Goal: Task Accomplishment & Management: Use online tool/utility

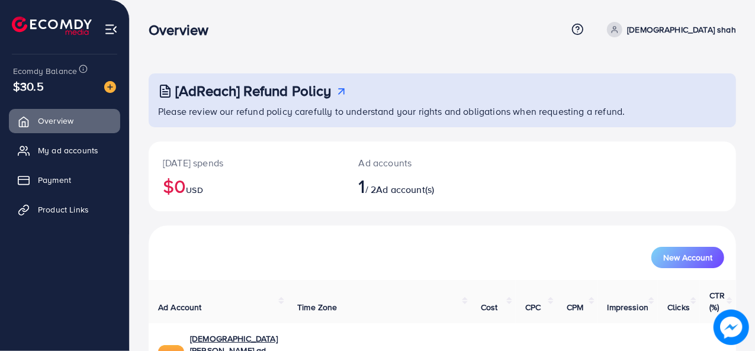
scroll to position [56, 0]
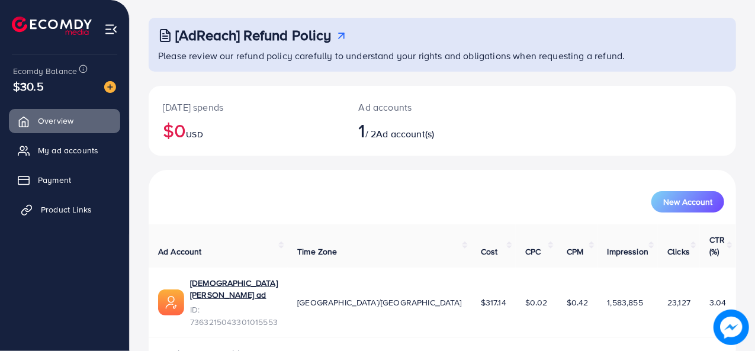
click at [62, 216] on link "Product Links" at bounding box center [64, 210] width 111 height 24
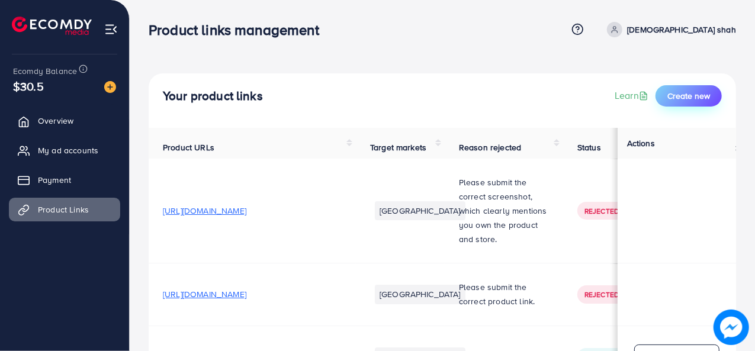
click at [672, 94] on span "Create new" at bounding box center [688, 96] width 43 height 12
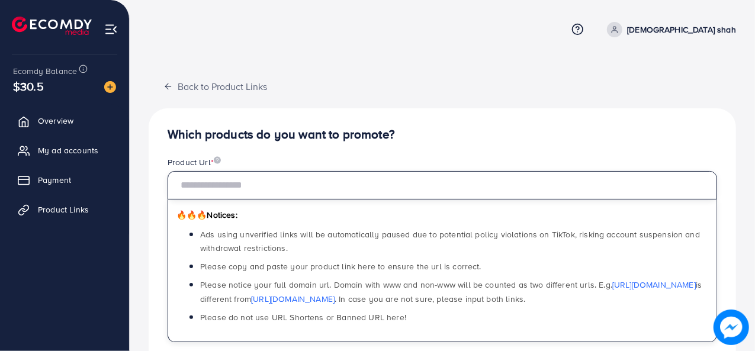
click at [350, 190] on input "text" at bounding box center [441, 185] width 549 height 28
paste input "**********"
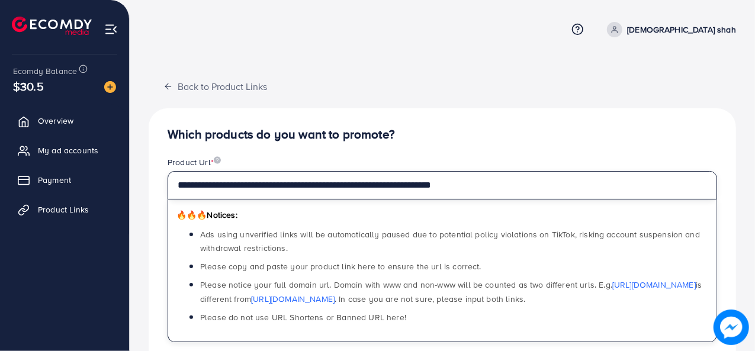
type input "**********"
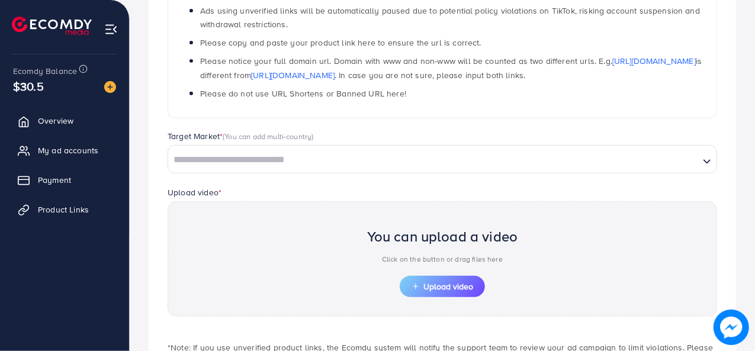
scroll to position [225, 0]
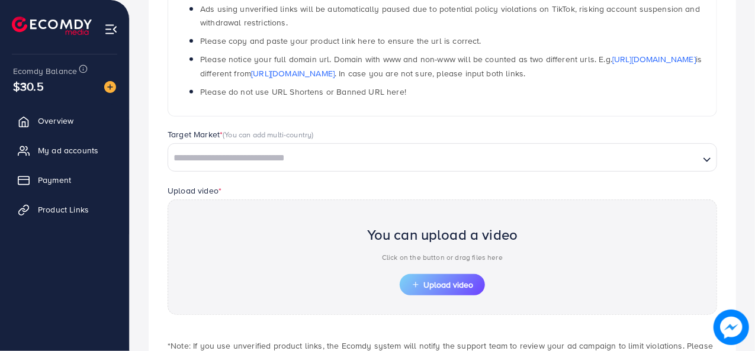
click at [368, 159] on input "Search for option" at bounding box center [433, 158] width 528 height 18
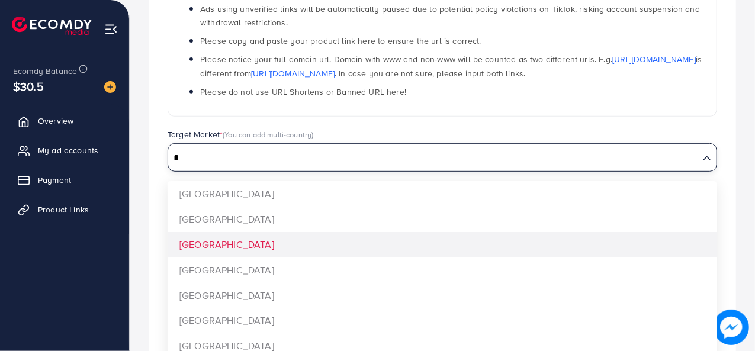
type input "*"
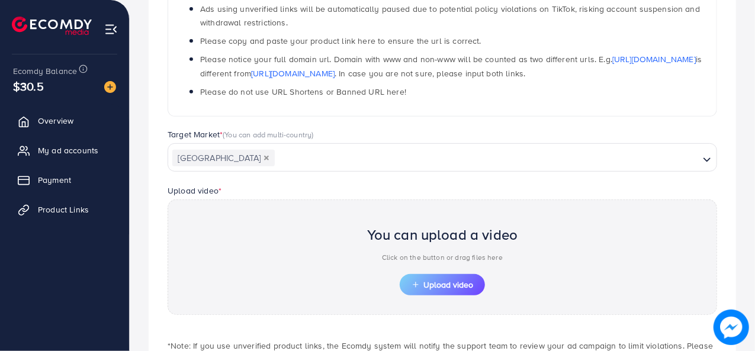
scroll to position [312, 0]
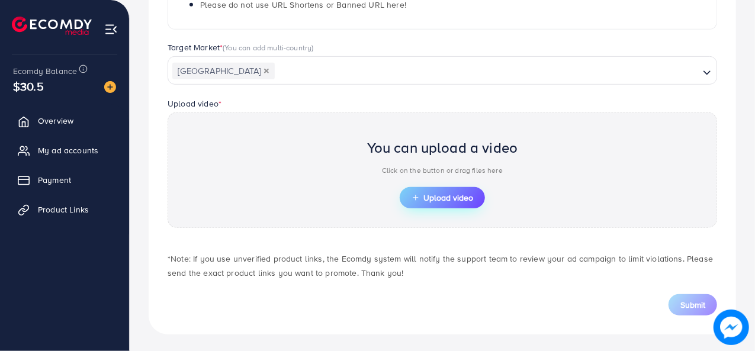
click at [431, 194] on span "Upload video" at bounding box center [442, 198] width 62 height 8
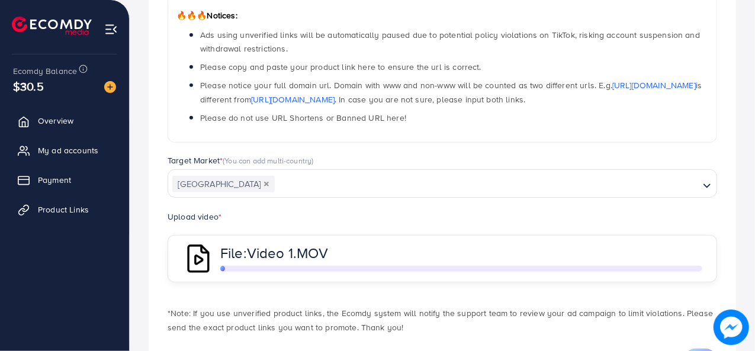
scroll to position [256, 0]
